Goal: Information Seeking & Learning: Find specific fact

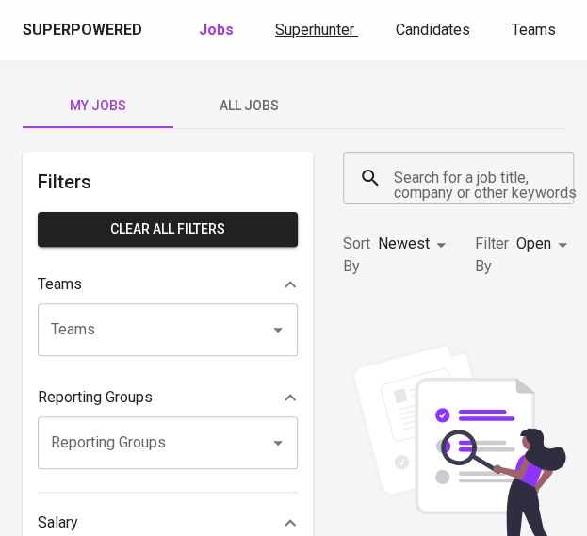
click at [321, 33] on span "Superhunter" at bounding box center [314, 30] width 79 height 18
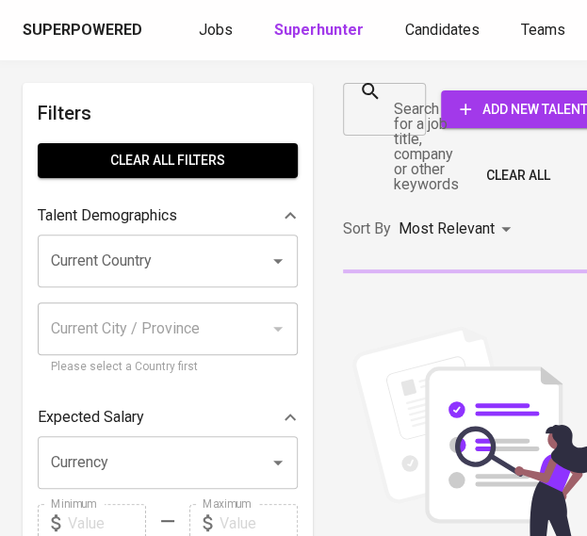
click at [385, 116] on input "Search for a job title, company or other keywords" at bounding box center [371, 109] width 38 height 36
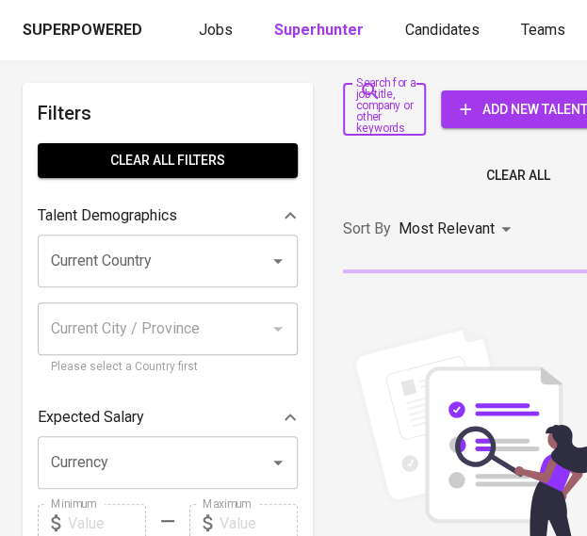
paste input "[EMAIL_ADDRESS][DOMAIN_NAME]"
type input "[EMAIL_ADDRESS][DOMAIN_NAME]"
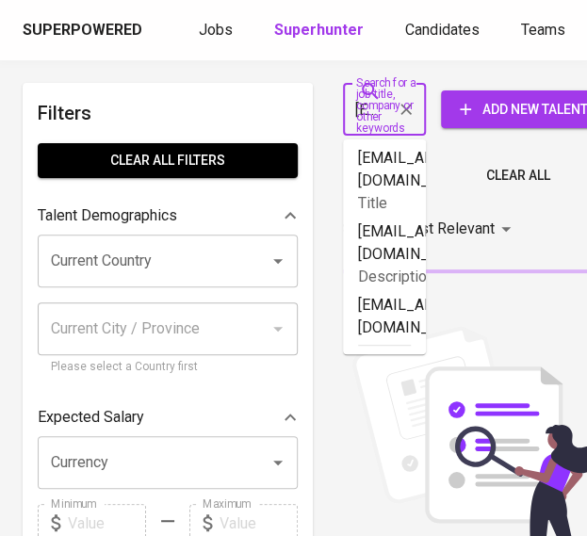
scroll to position [0, 108]
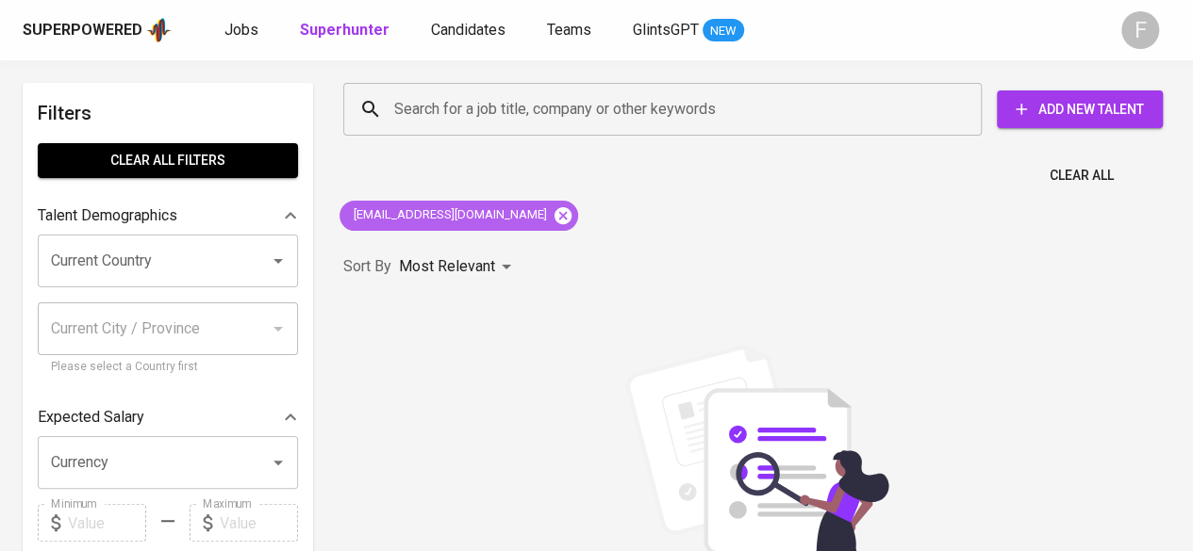
click at [552, 214] on icon at bounding box center [562, 216] width 21 height 21
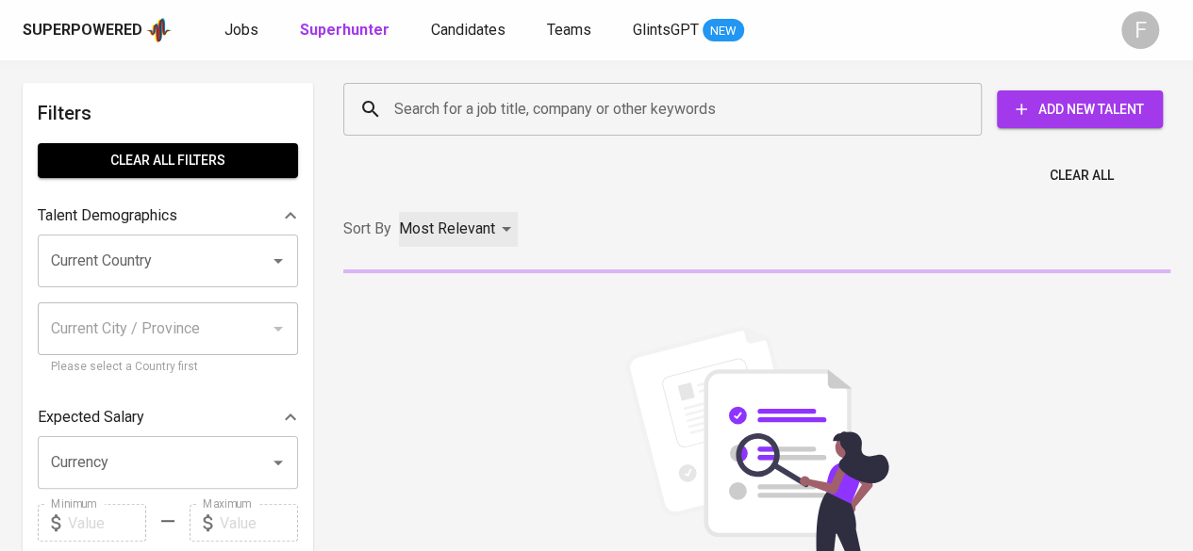
click at [449, 232] on p "Most Relevant" at bounding box center [447, 229] width 96 height 23
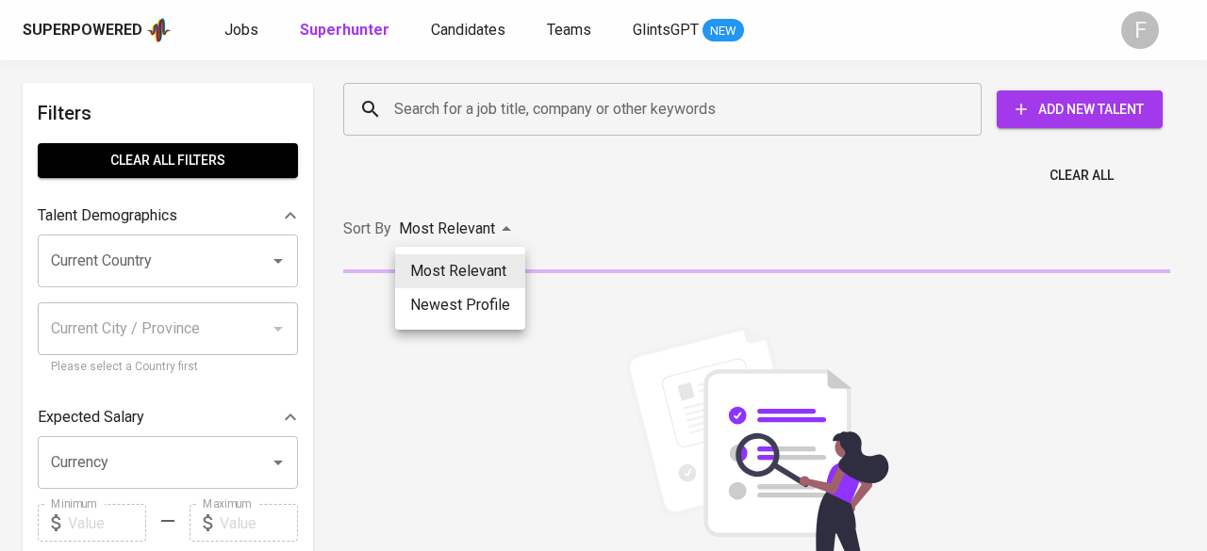
click at [487, 179] on div at bounding box center [603, 275] width 1207 height 551
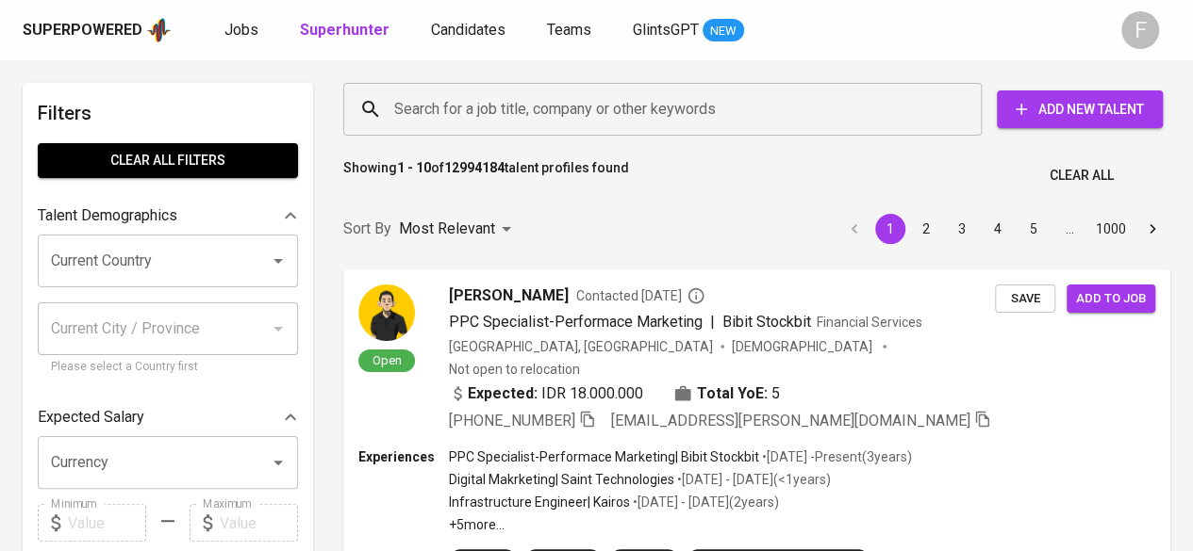
click at [547, 107] on input "Search for a job title, company or other keywords" at bounding box center [666, 109] width 555 height 36
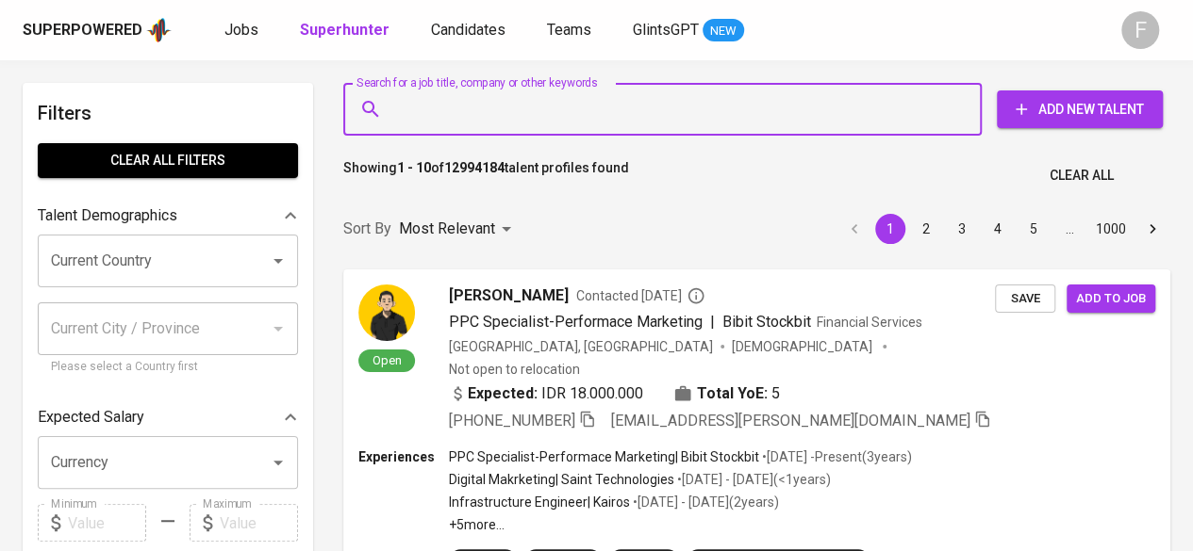
paste input "[EMAIL_ADDRESS][DOMAIN_NAME]"
type input "[EMAIL_ADDRESS][DOMAIN_NAME]"
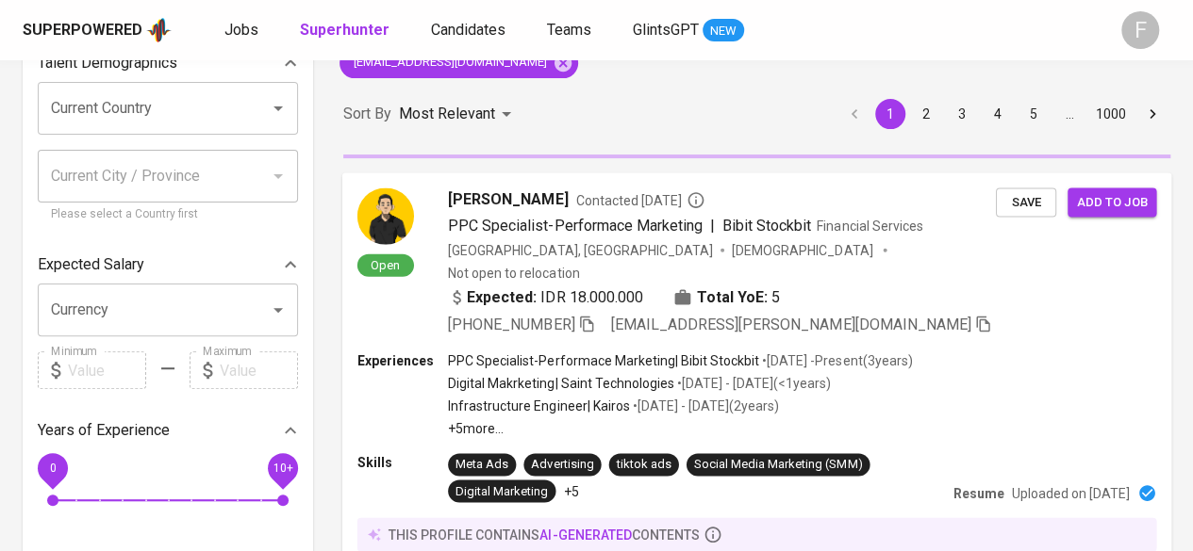
scroll to position [35, 0]
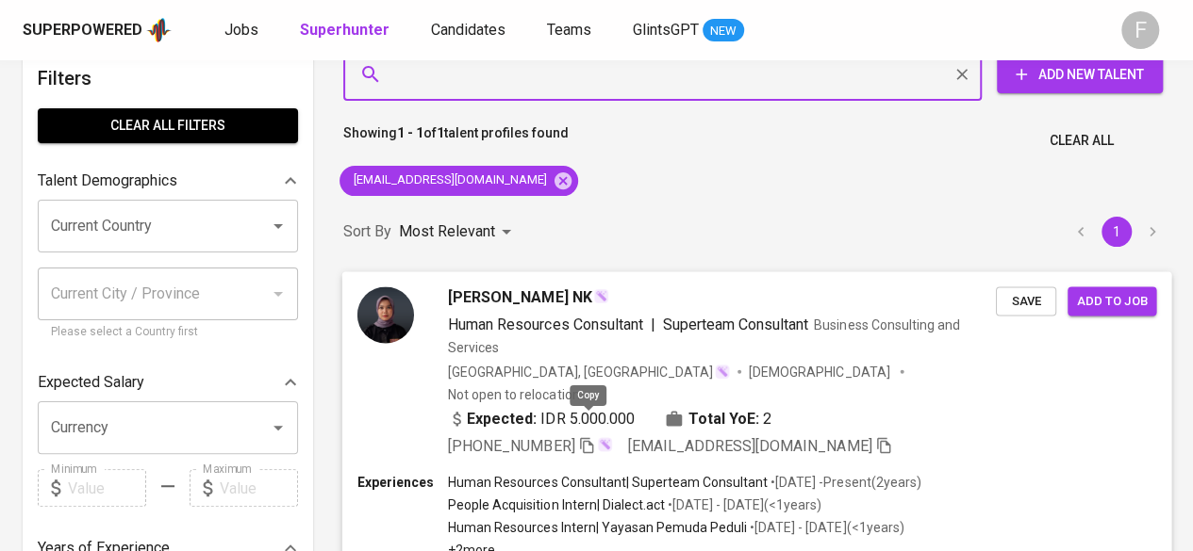
click at [595, 436] on icon "button" at bounding box center [586, 444] width 17 height 17
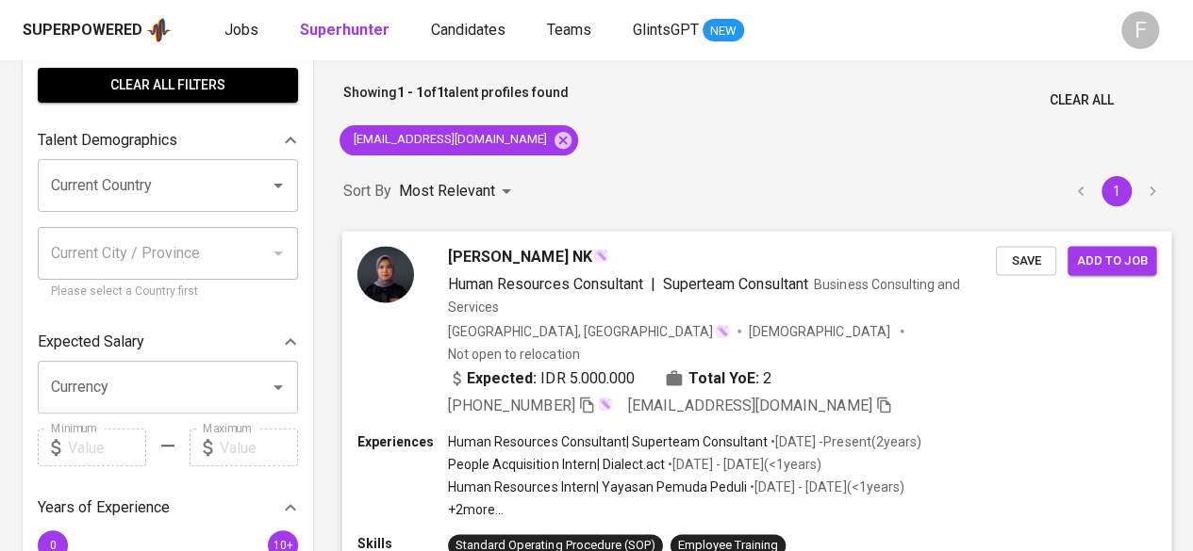
scroll to position [77, 0]
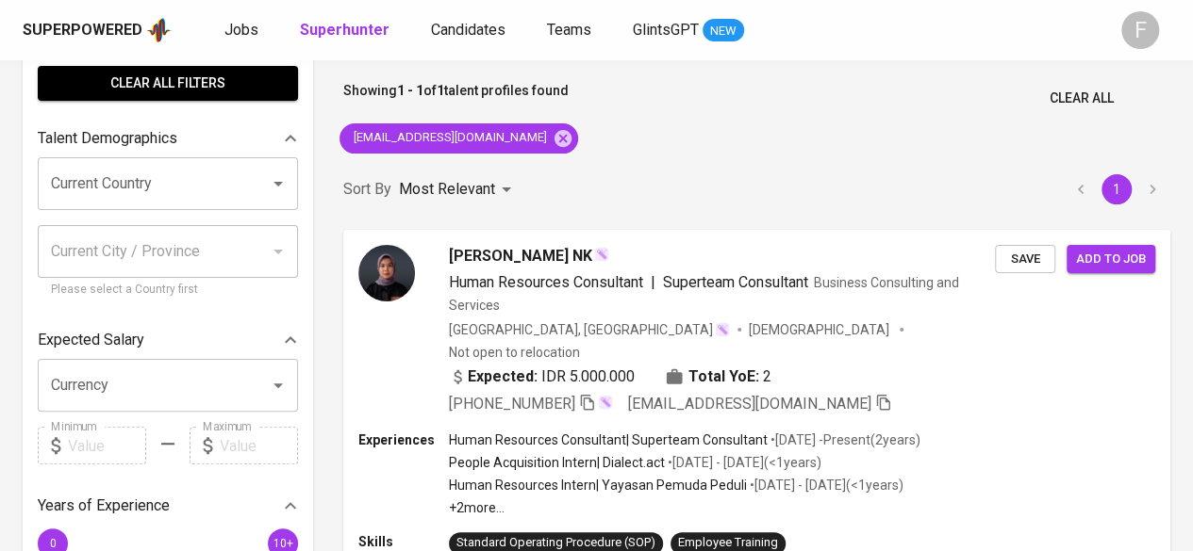
click at [552, 165] on div "Sort By Most Relevant MOST_RELEVANT 1" at bounding box center [756, 190] width 849 height 58
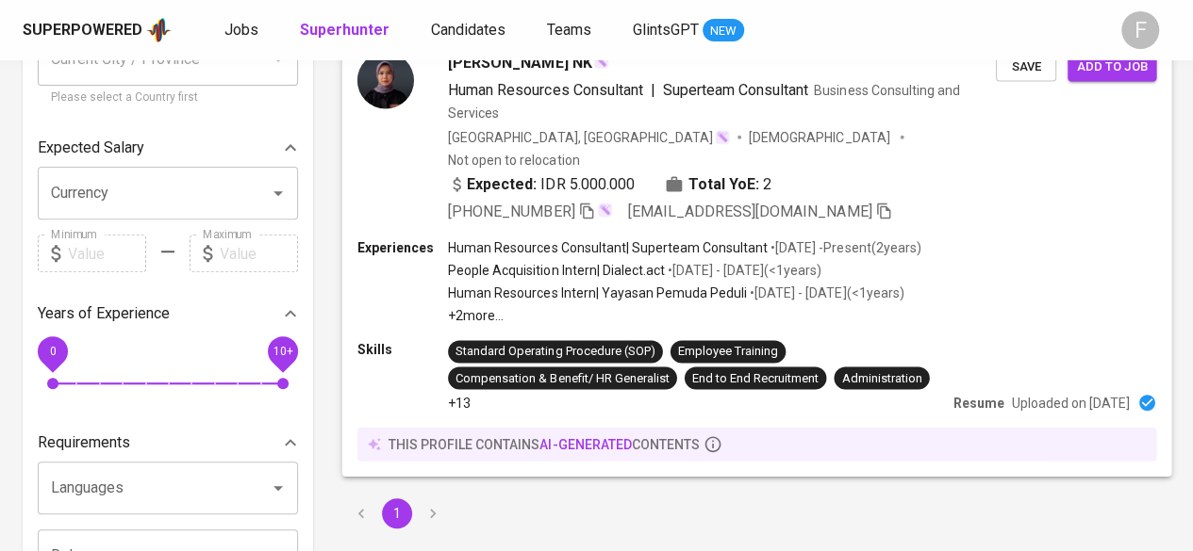
scroll to position [0, 0]
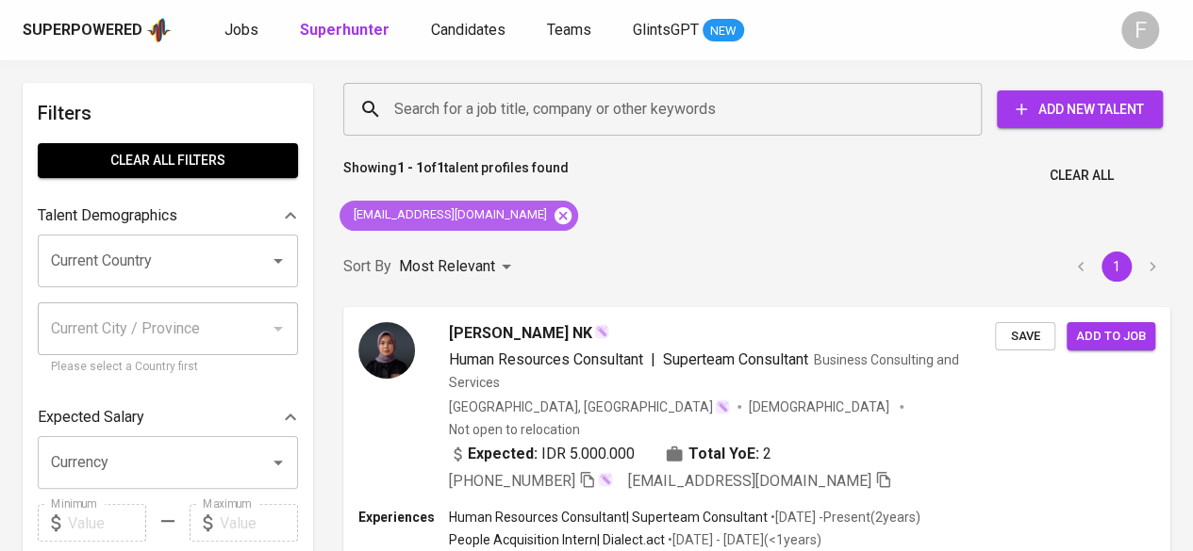
click at [552, 212] on icon at bounding box center [562, 216] width 21 height 21
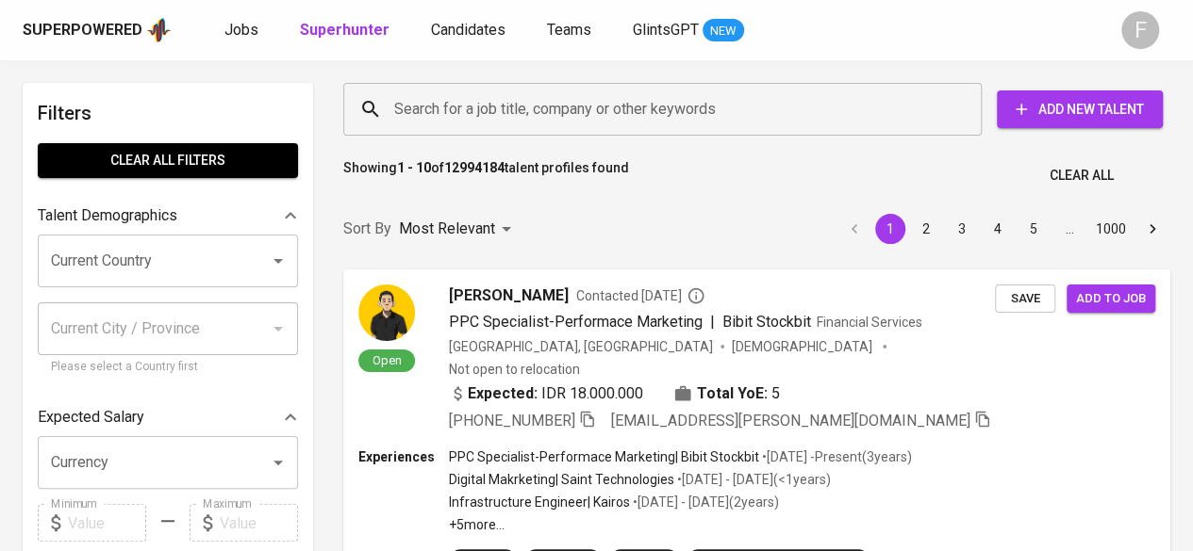
click at [478, 122] on input "Search for a job title, company or other keywords" at bounding box center [666, 109] width 555 height 36
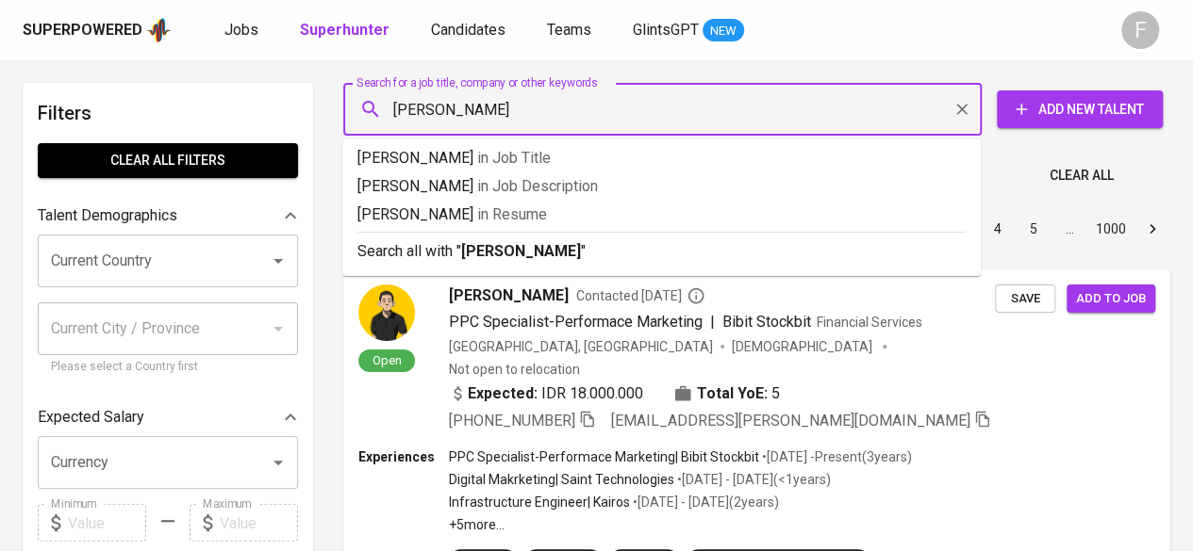
type input "[PERSON_NAME]"
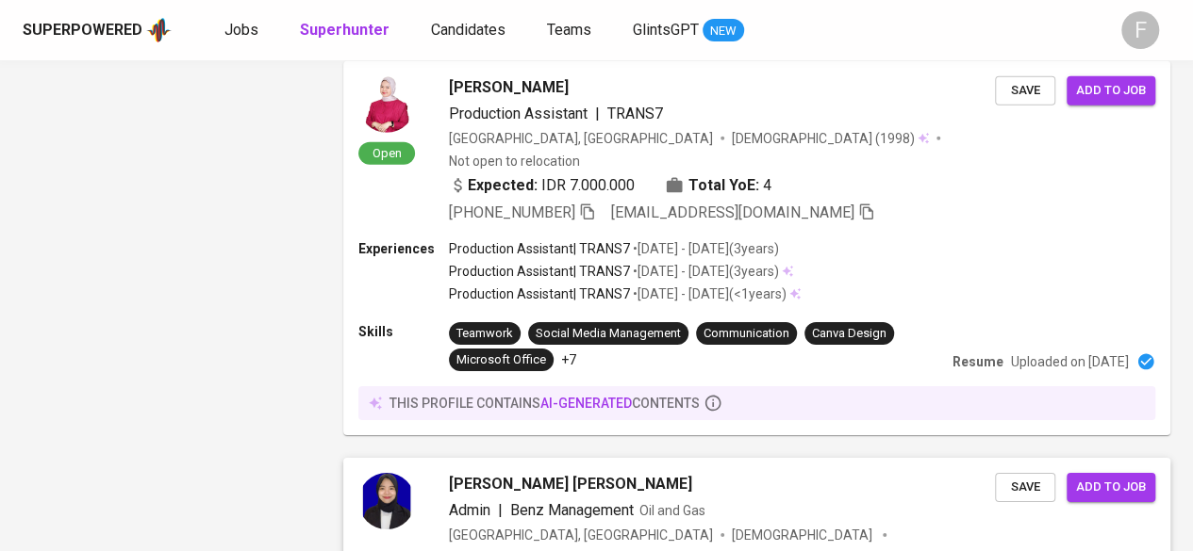
scroll to position [2957, 0]
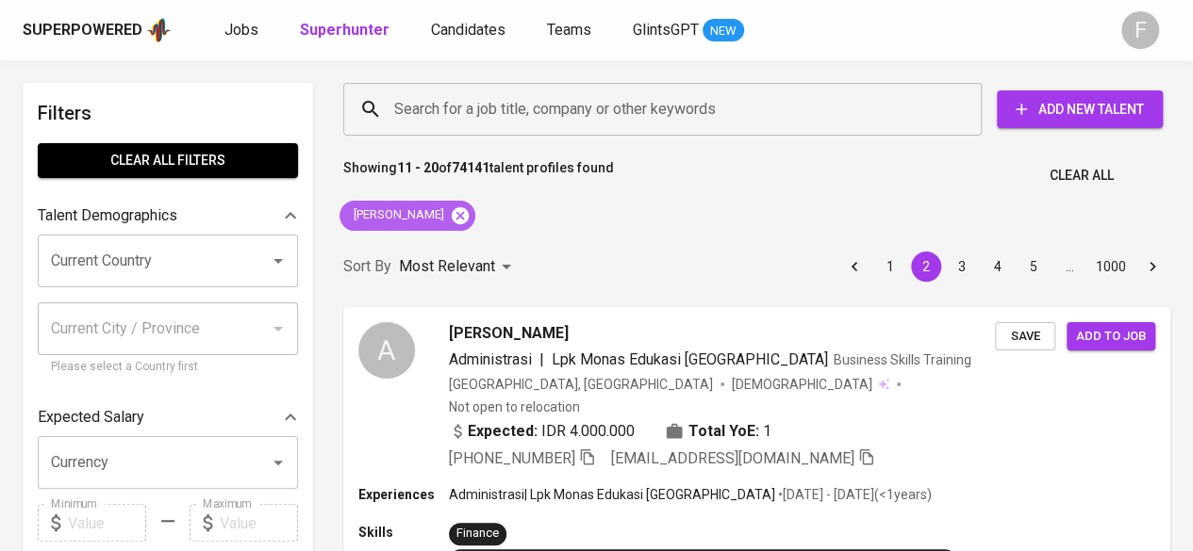
click at [469, 222] on icon at bounding box center [460, 214] width 17 height 17
